Goal: Task Accomplishment & Management: Use online tool/utility

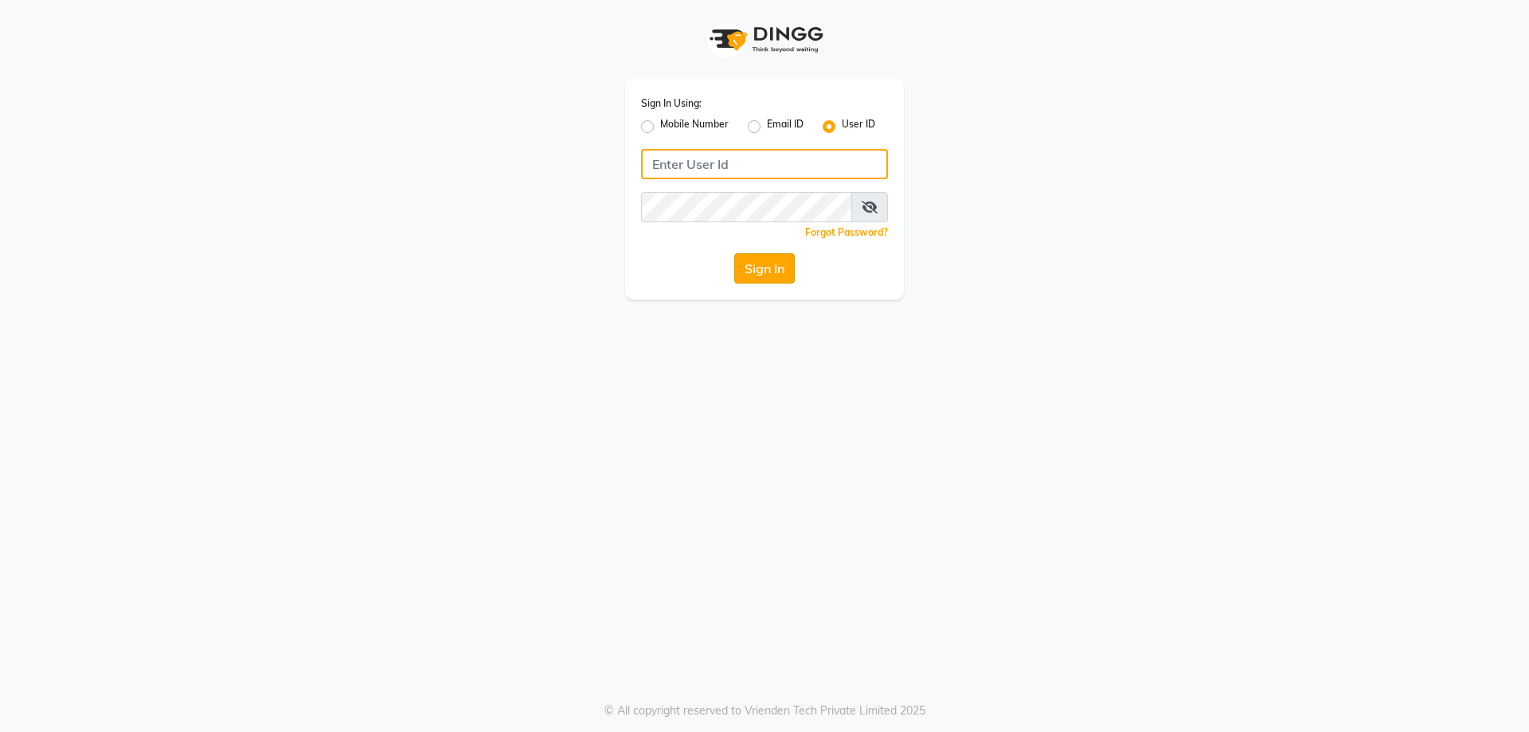
type input "NHANS"
click at [754, 270] on button "Sign In" at bounding box center [764, 268] width 61 height 30
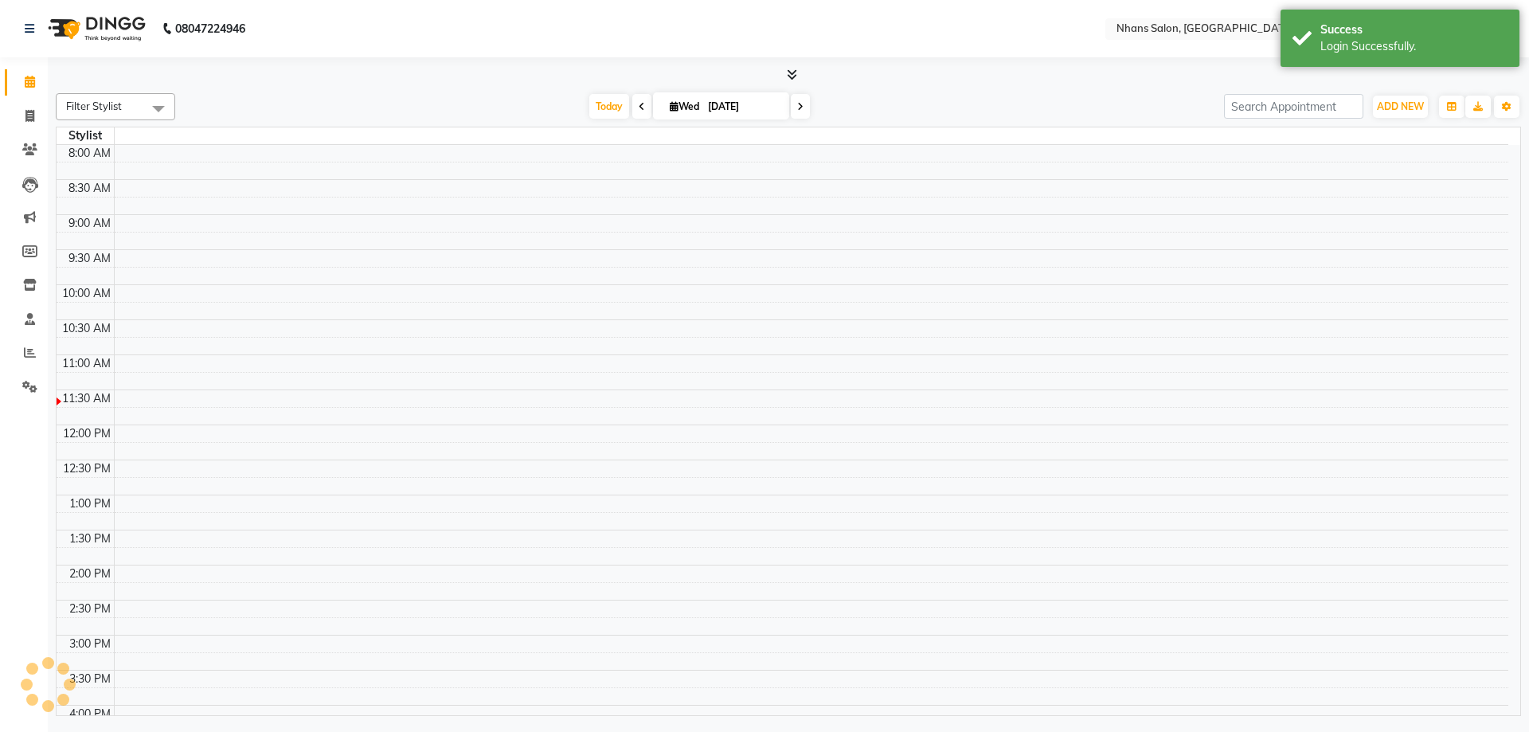
select select "en"
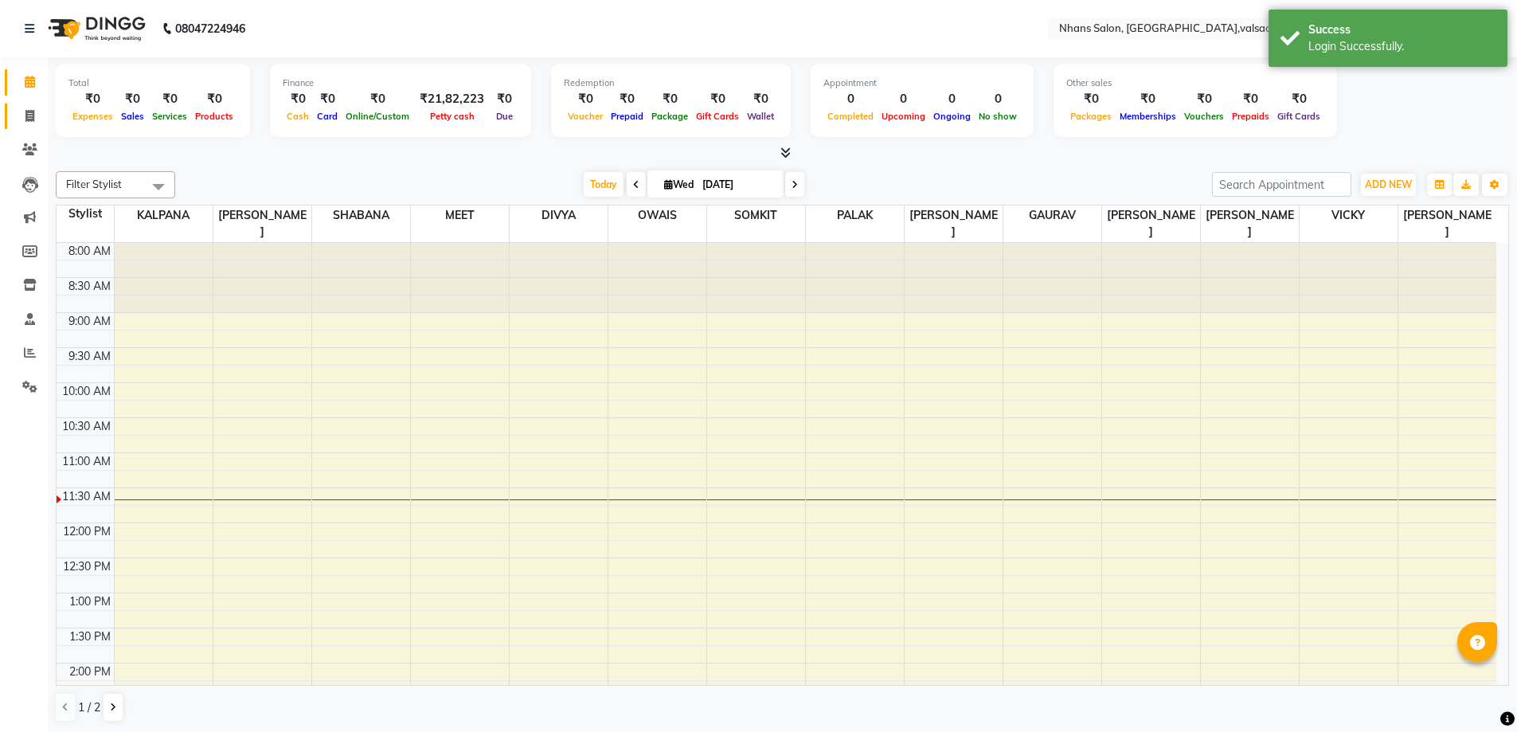
click at [30, 116] on icon at bounding box center [29, 116] width 9 height 12
select select "service"
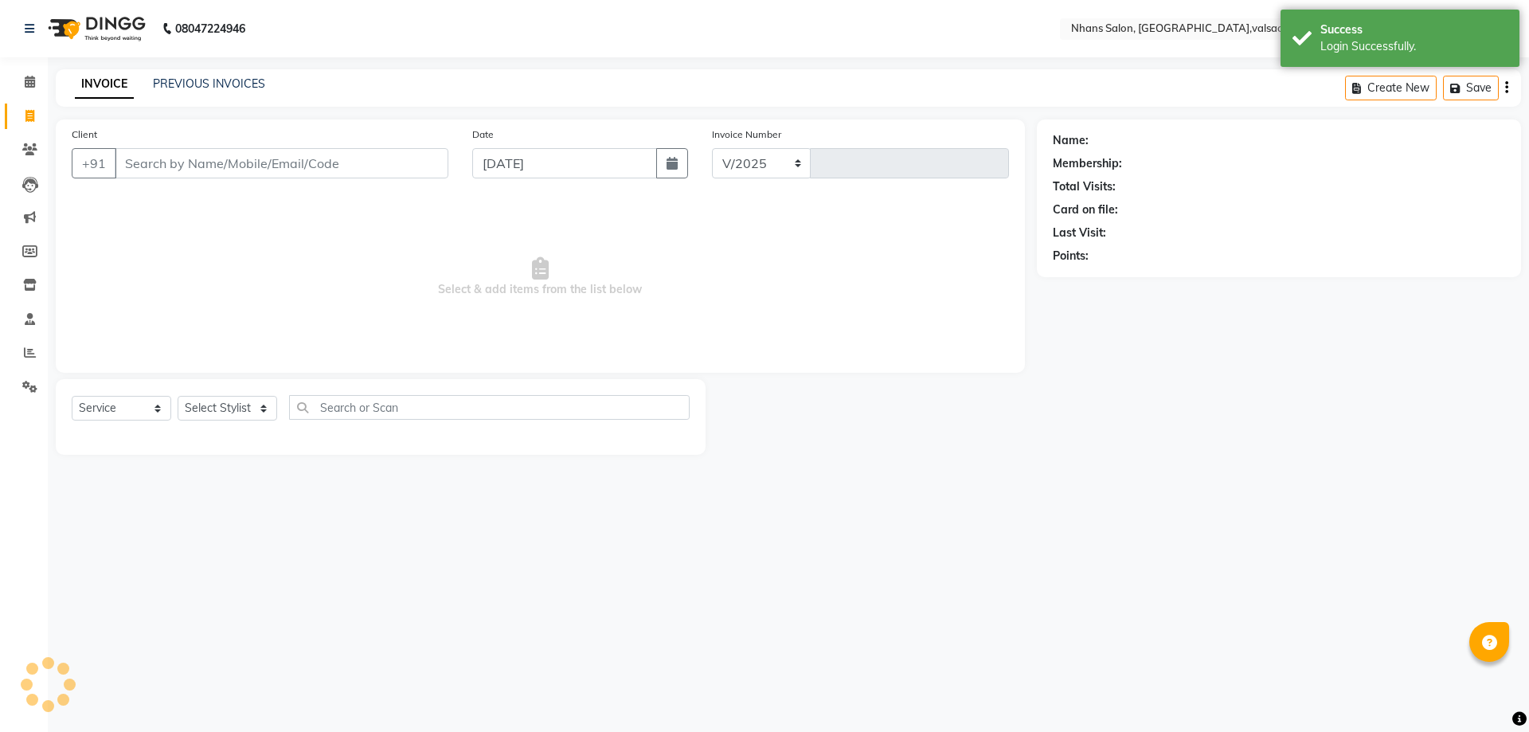
select select "3706"
type input "3665"
click at [221, 415] on select "Select Stylist [PERSON_NAME] DIVYA [PERSON_NAME] [PERSON_NAME] MEET OWAIS PALAK…" at bounding box center [228, 408] width 100 height 25
select select "36469"
click at [178, 396] on select "Select Stylist [PERSON_NAME] DIVYA [PERSON_NAME] [PERSON_NAME] MEET OWAIS PALAK…" at bounding box center [228, 408] width 100 height 25
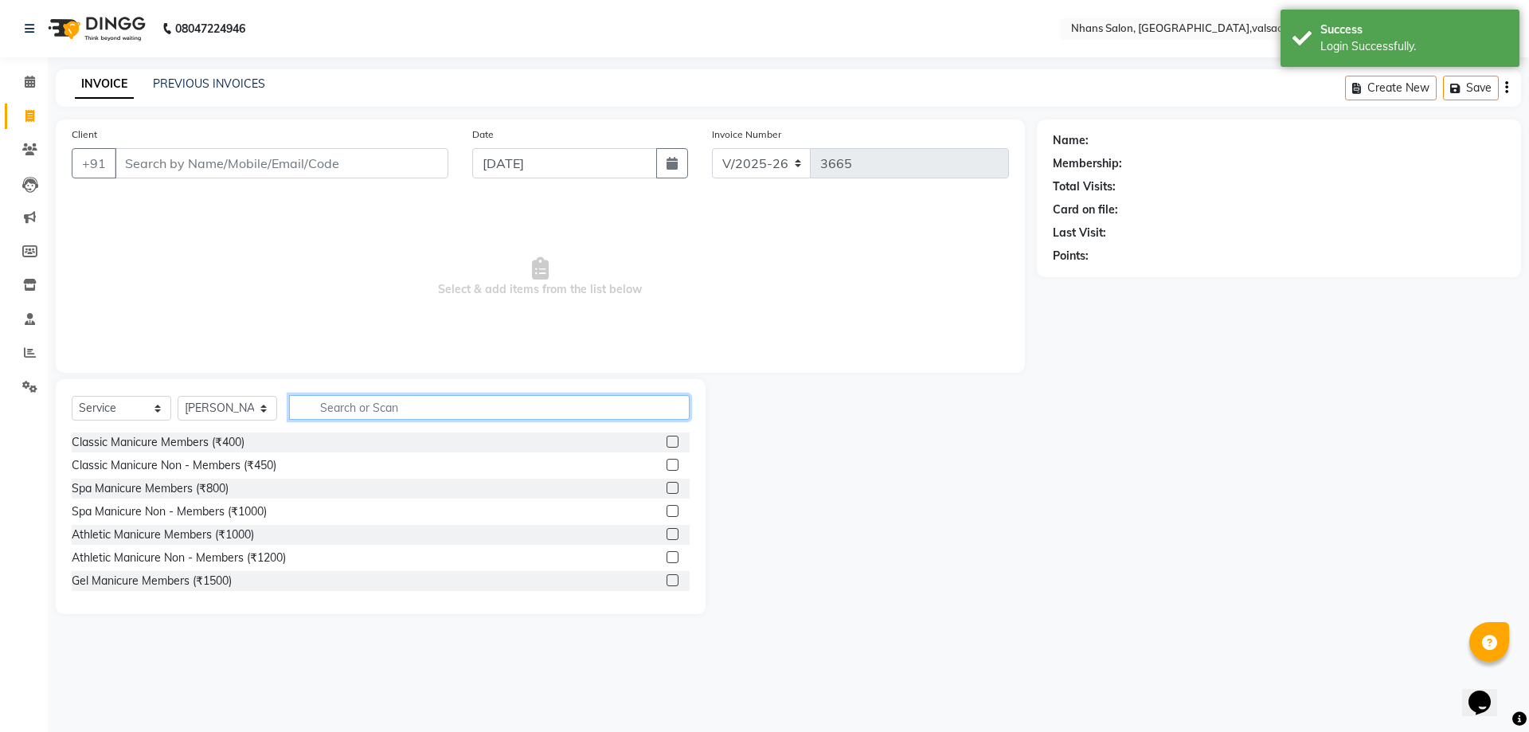
click at [451, 400] on input "text" at bounding box center [489, 407] width 401 height 25
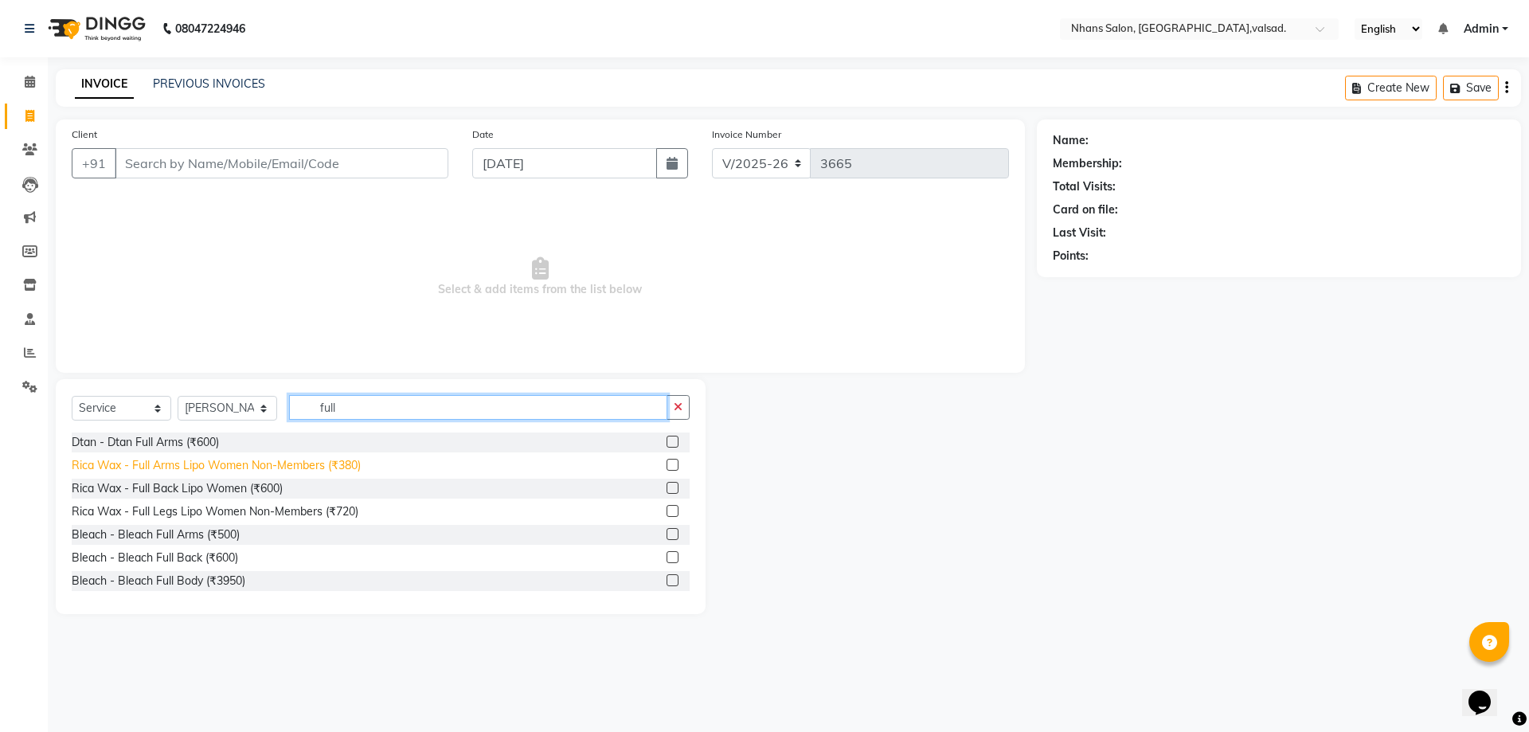
type input "full"
click at [287, 462] on div "Rica Wax - Full Arms Lipo Women Non-Members (₹380)" at bounding box center [216, 465] width 289 height 17
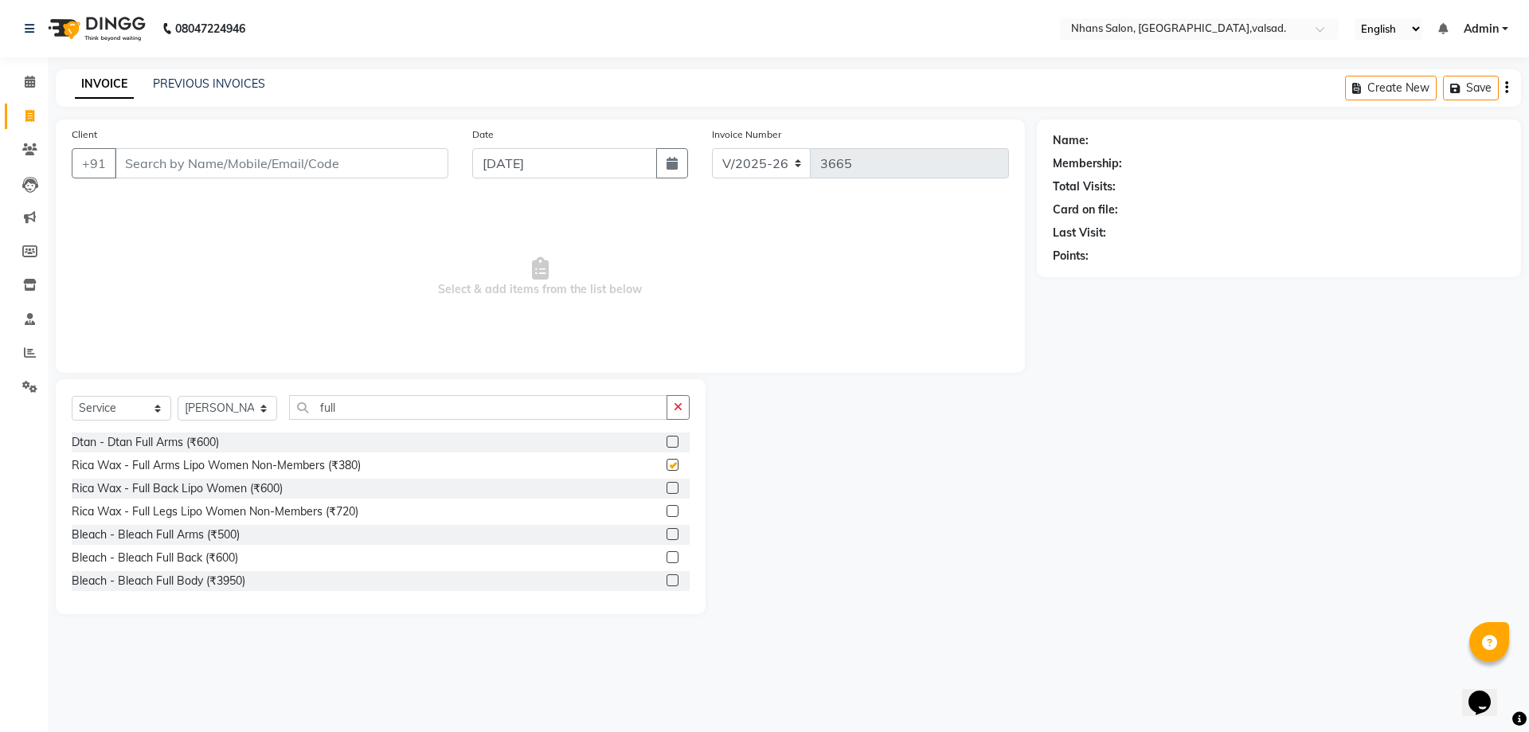
checkbox input "false"
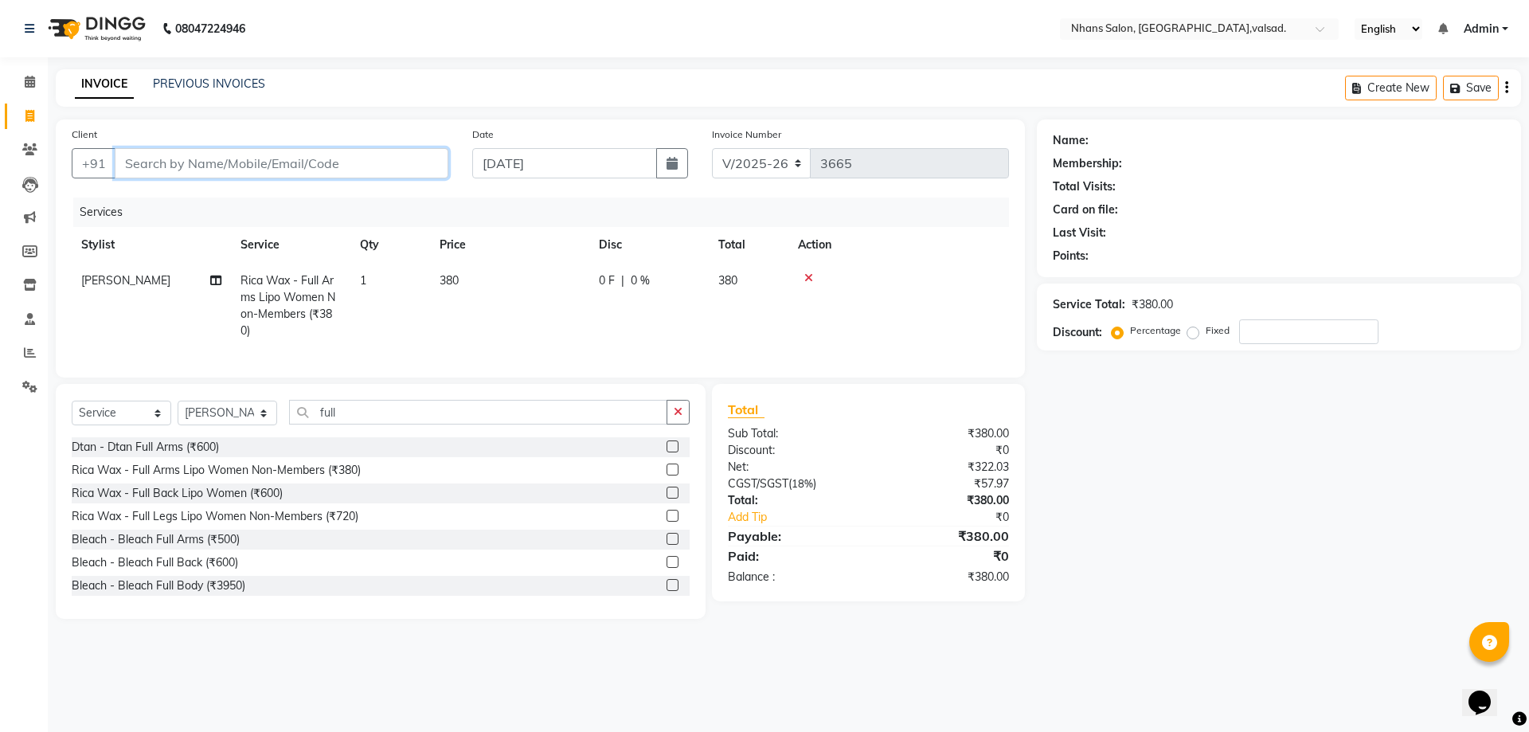
click at [257, 166] on input "Client" at bounding box center [282, 163] width 334 height 30
click at [255, 168] on input "Client" at bounding box center [282, 163] width 334 height 30
type input "8"
type input "0"
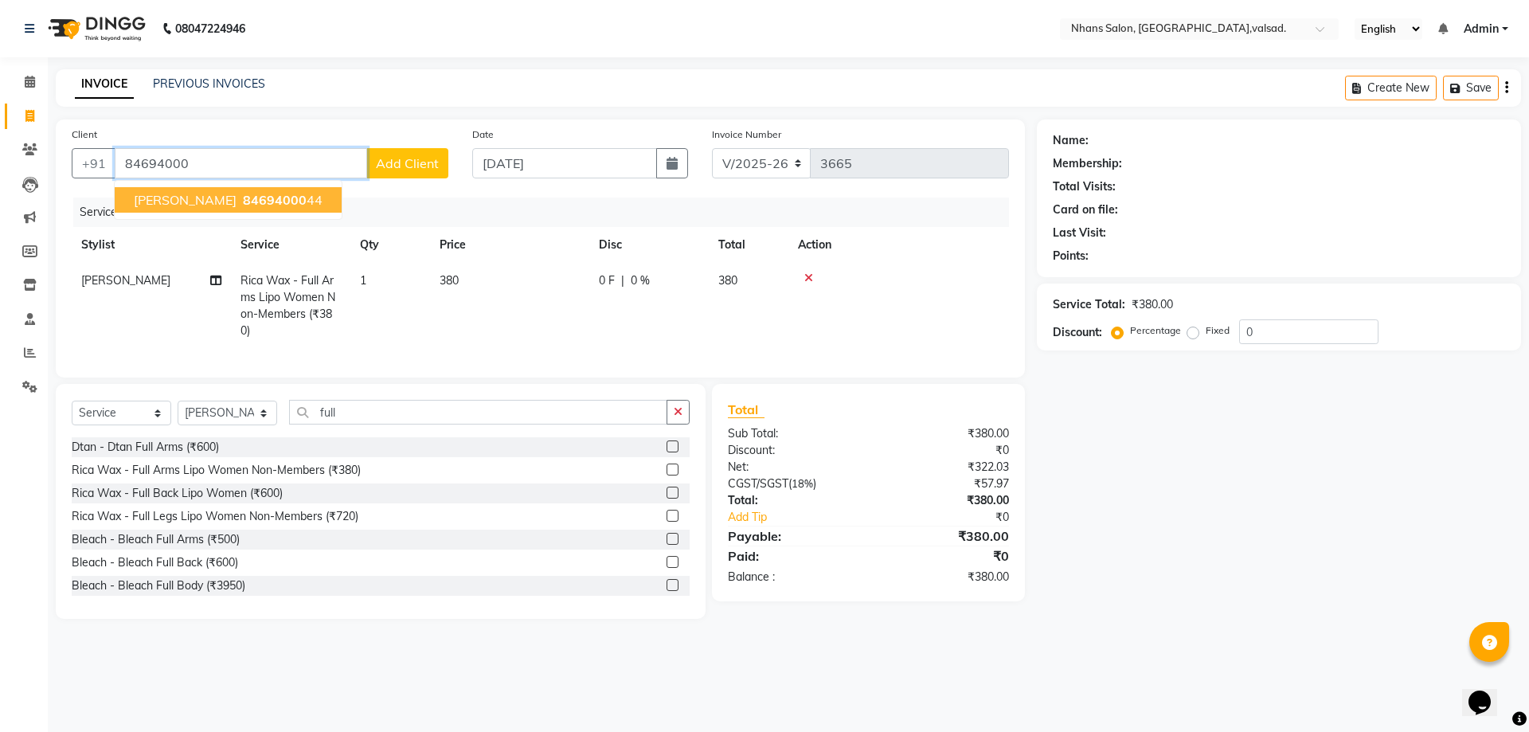
click at [251, 201] on span "84694000" at bounding box center [275, 200] width 64 height 16
type input "8469400044"
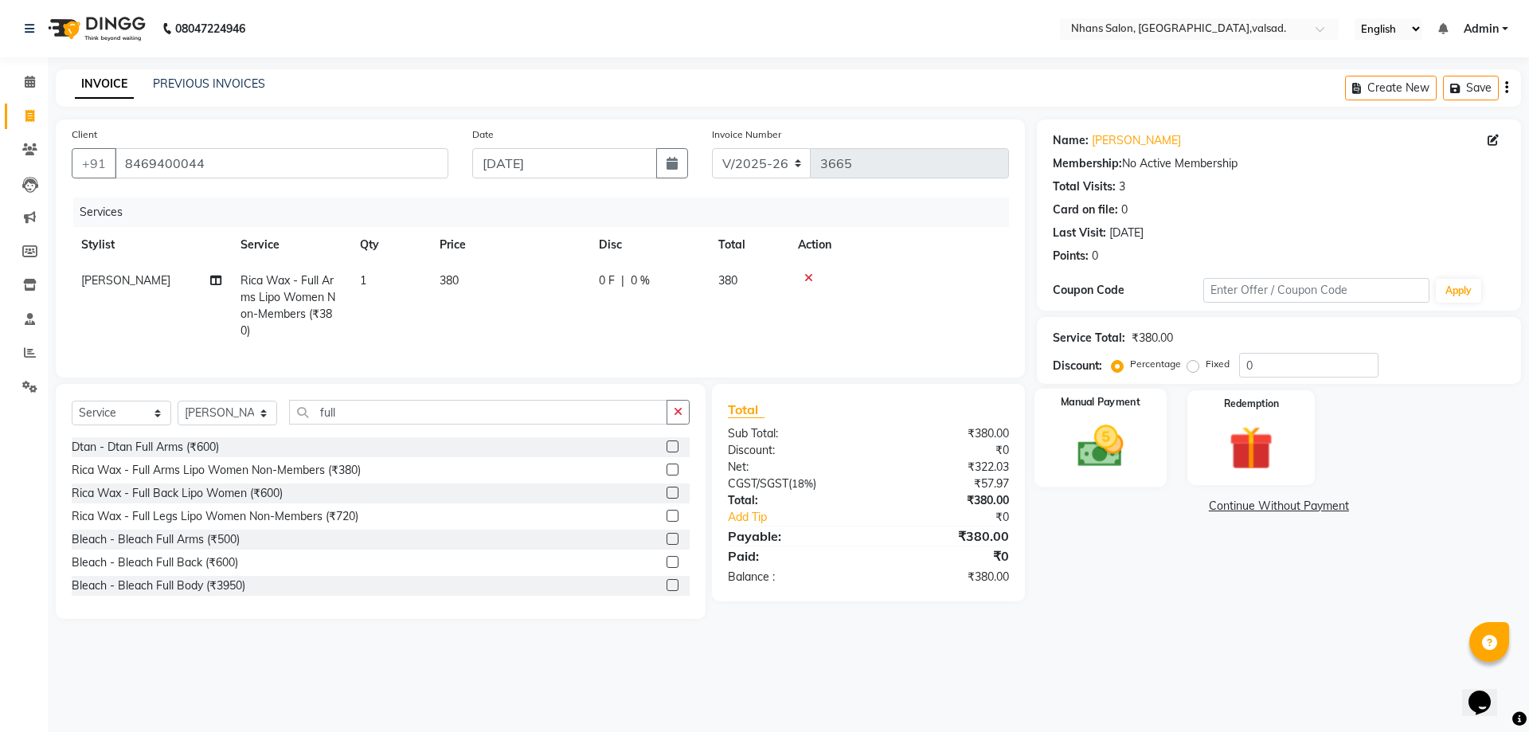
click at [1117, 451] on img at bounding box center [1100, 446] width 74 height 53
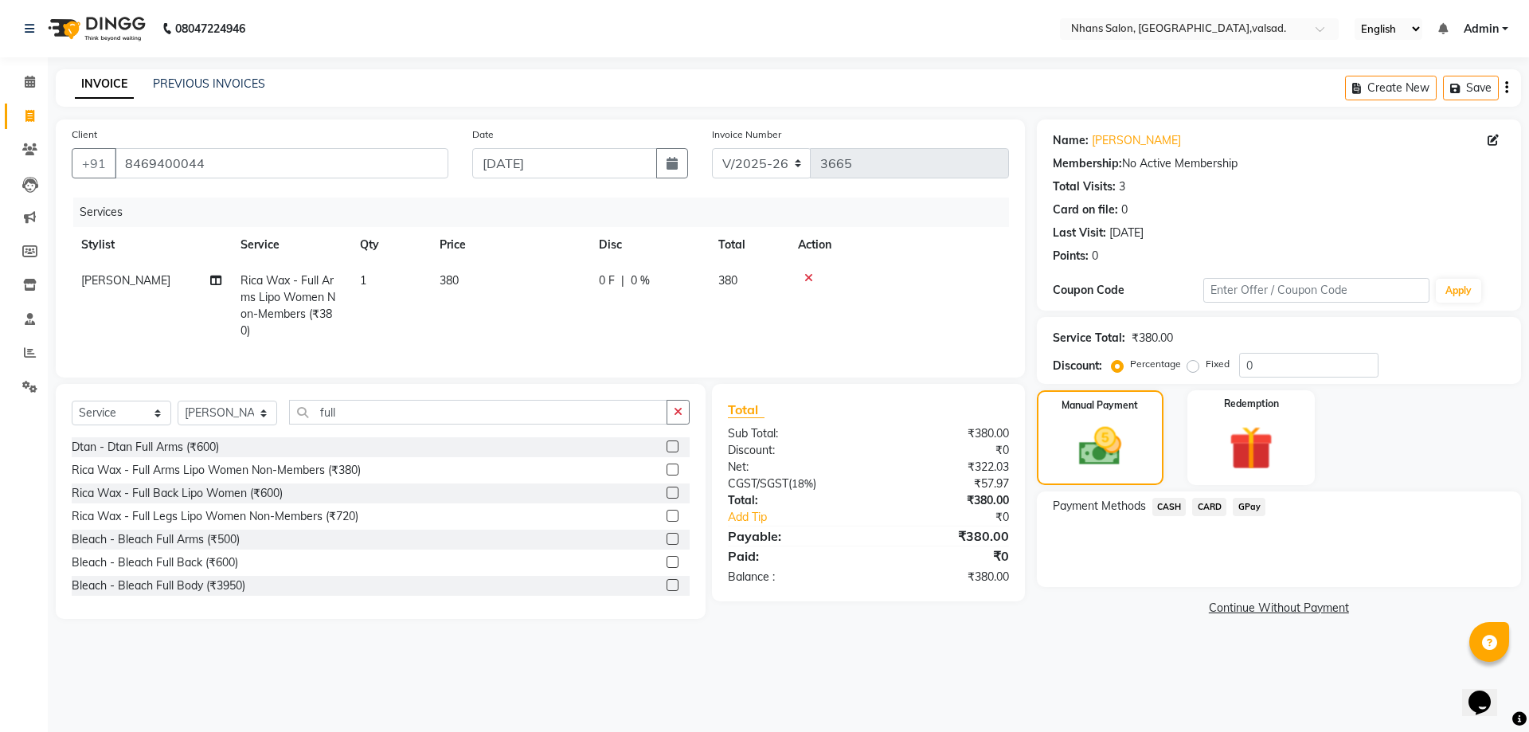
click at [1167, 510] on span "CASH" at bounding box center [1169, 507] width 34 height 18
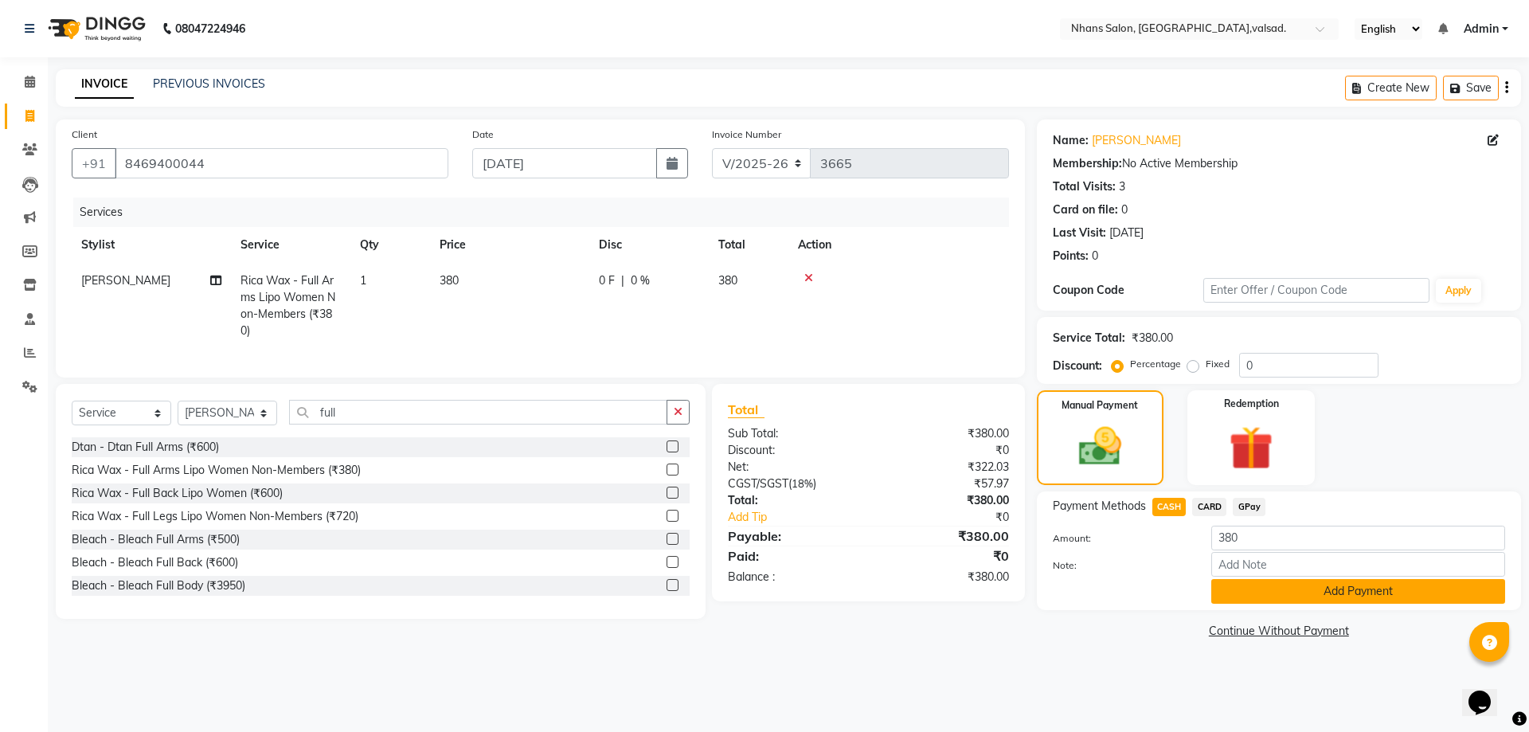
click at [1269, 588] on button "Add Payment" at bounding box center [1358, 591] width 294 height 25
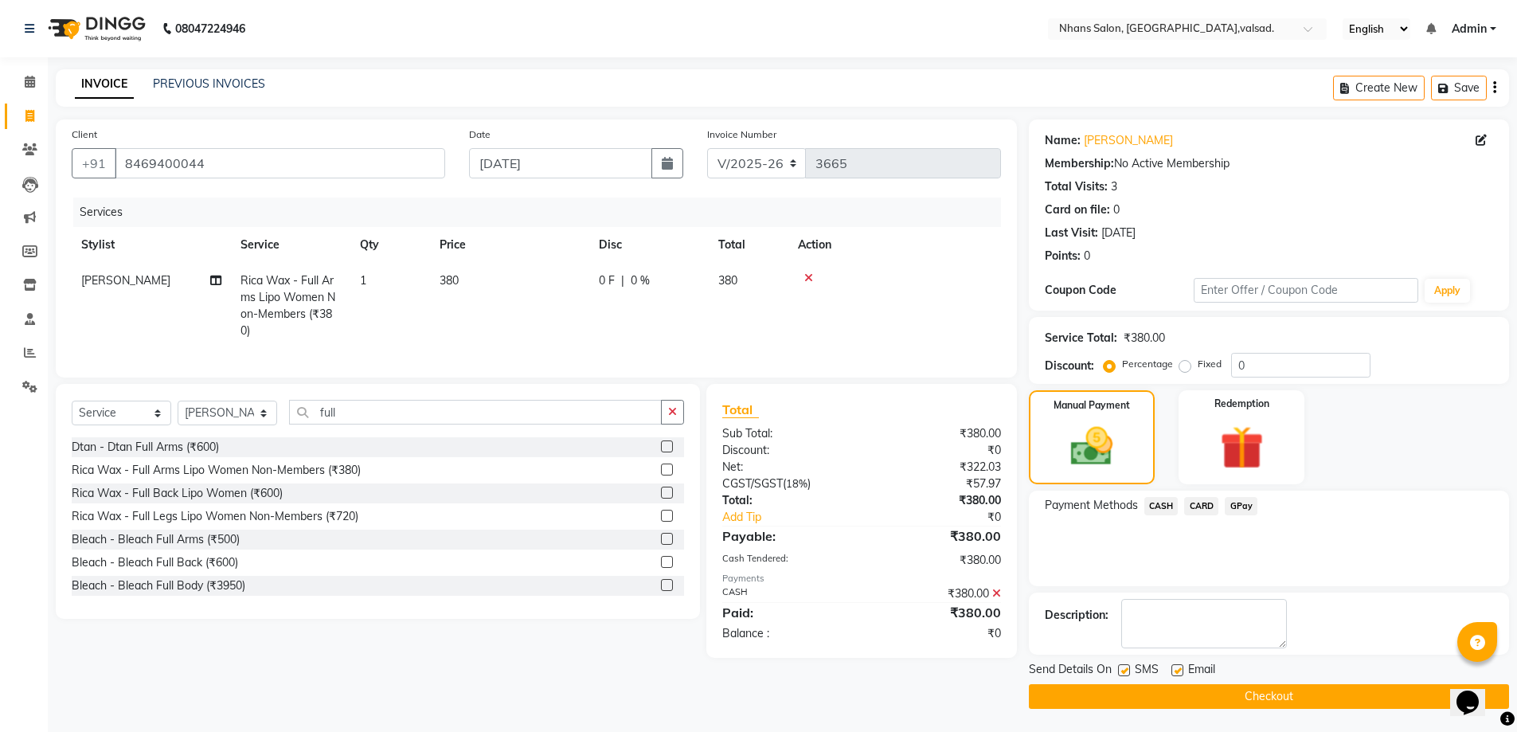
click at [1338, 690] on button "Checkout" at bounding box center [1269, 696] width 480 height 25
